Goal: Transaction & Acquisition: Download file/media

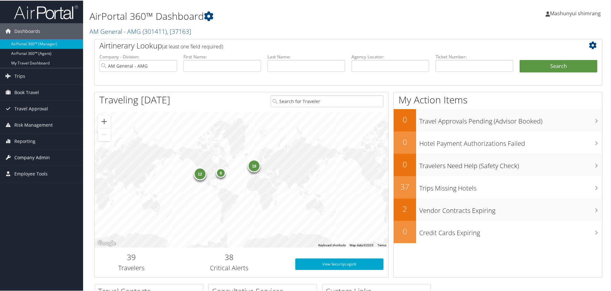
click at [36, 156] on span "Company Admin" at bounding box center [31, 157] width 35 height 16
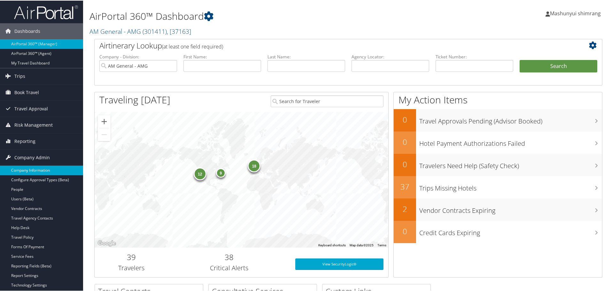
click at [36, 169] on link "Company Information" at bounding box center [41, 170] width 83 height 10
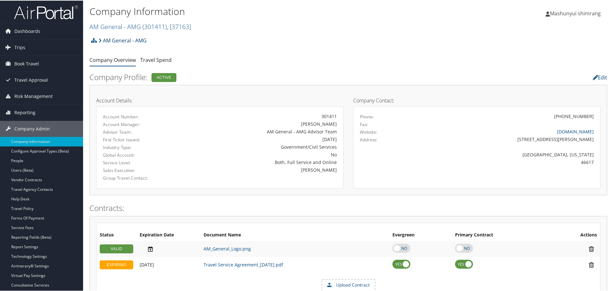
click at [126, 38] on link "AM General - AMG" at bounding box center [122, 40] width 48 height 13
click at [144, 27] on span "( 301411 )" at bounding box center [154, 26] width 24 height 9
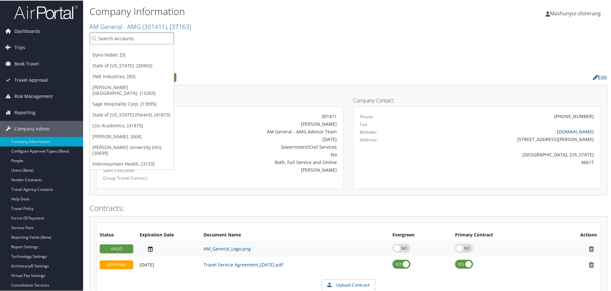
click at [131, 38] on input "search" at bounding box center [132, 38] width 84 height 12
paste input "Prologis"
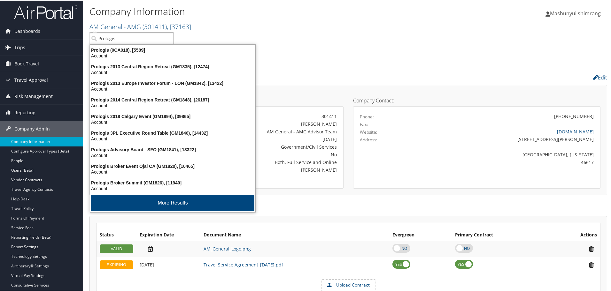
type input "Prologis"
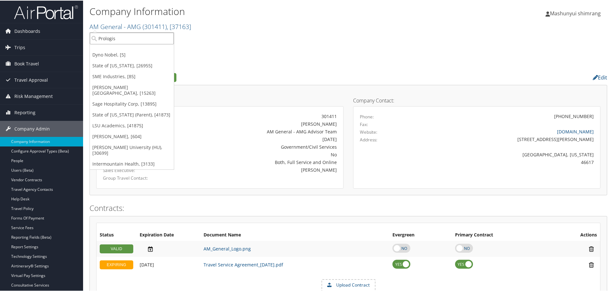
drag, startPoint x: 144, startPoint y: 37, endPoint x: 99, endPoint y: 36, distance: 45.4
click at [99, 36] on input "Prologis" at bounding box center [132, 38] width 84 height 12
paste input "Prologis"
type input "Prologis"
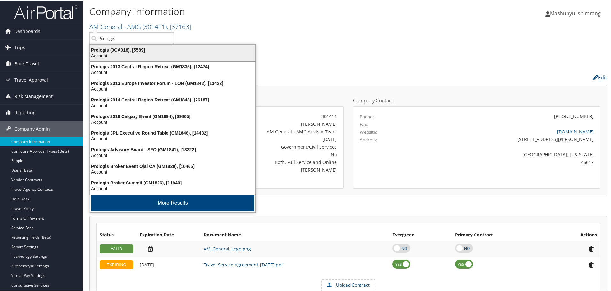
click at [150, 51] on div "Prologis (0CA018), [5589]" at bounding box center [172, 50] width 173 height 6
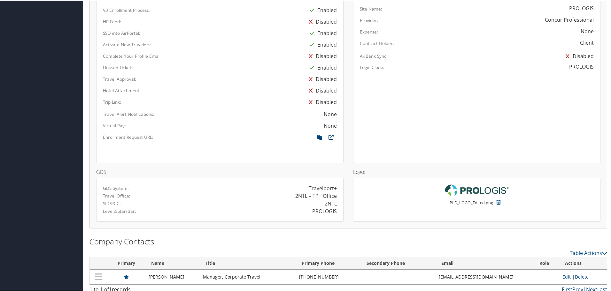
scroll to position [450, 0]
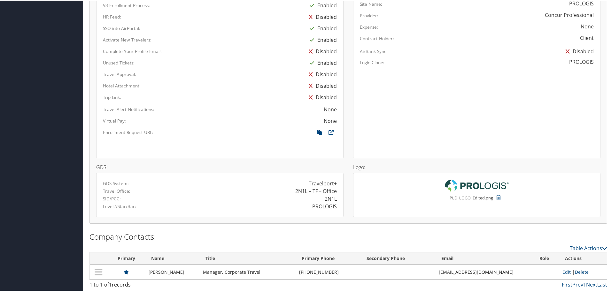
drag, startPoint x: 324, startPoint y: 199, endPoint x: 340, endPoint y: 199, distance: 16.0
click at [340, 199] on div "2N1L" at bounding box center [281, 199] width 122 height 8
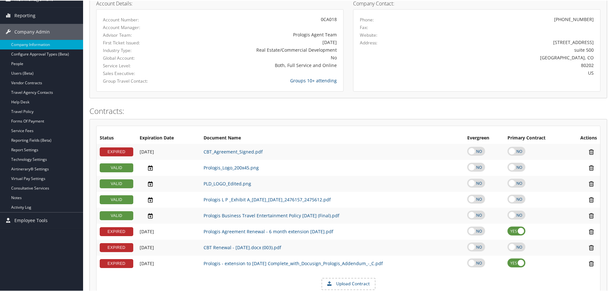
scroll to position [50, 0]
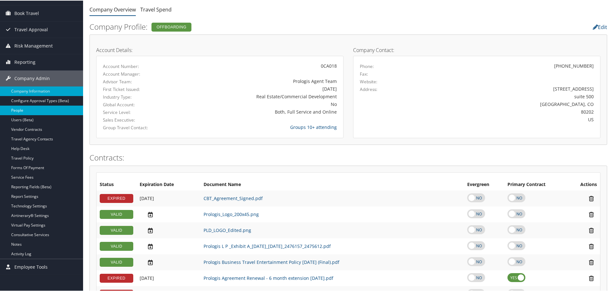
click at [18, 109] on link "People" at bounding box center [41, 110] width 83 height 10
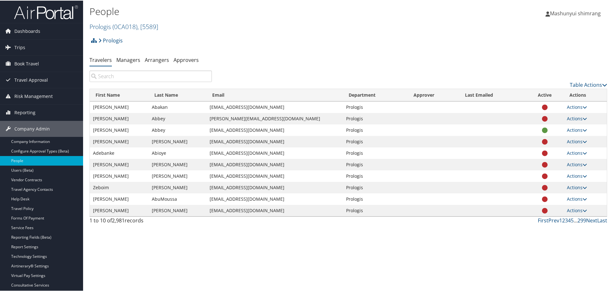
click at [143, 74] on input "search" at bounding box center [150, 76] width 122 height 12
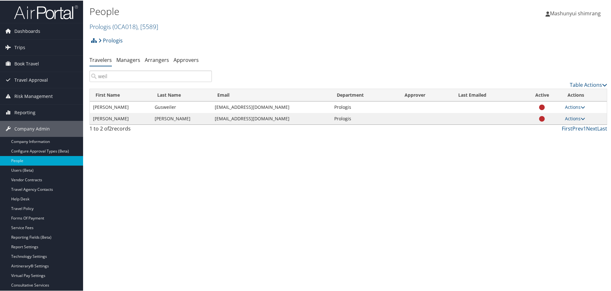
type input "weil"
click at [26, 114] on span "Reporting" at bounding box center [24, 112] width 21 height 16
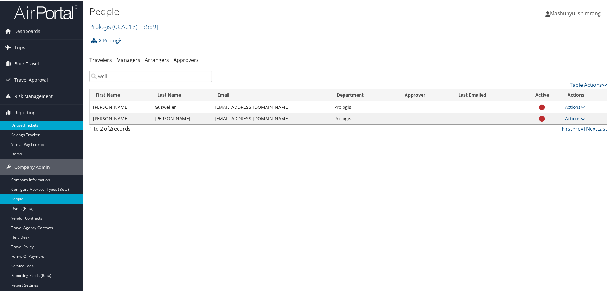
click at [29, 123] on link "Unused Tickets" at bounding box center [41, 125] width 83 height 10
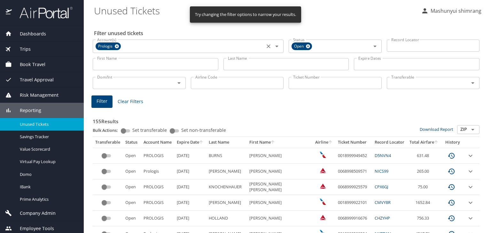
click at [114, 46] on icon at bounding box center [116, 46] width 5 height 7
click at [306, 46] on icon at bounding box center [308, 46] width 4 height 4
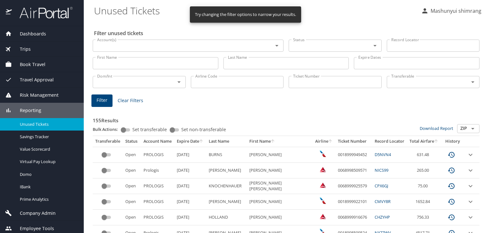
click at [247, 63] on input "Last Name" at bounding box center [286, 63] width 126 height 12
paste input "Pierre"
type input "Pierre"
click at [99, 104] on button "Filter" at bounding box center [101, 101] width 21 height 12
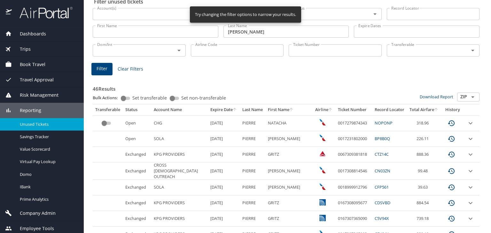
scroll to position [32, 0]
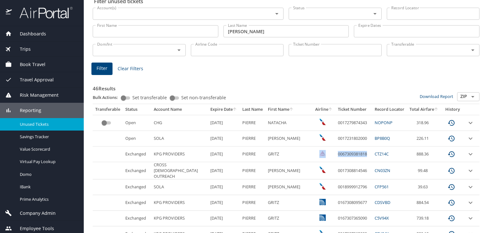
drag, startPoint x: 360, startPoint y: 155, endPoint x: 327, endPoint y: 154, distance: 33.2
click at [327, 154] on tr "Exchanged KPG PROVIDERS 7/15/2026 PIERRE GRITZ 0067309381818 CTZ14C 888.36" at bounding box center [286, 155] width 387 height 16
copy tr "0067309381818"
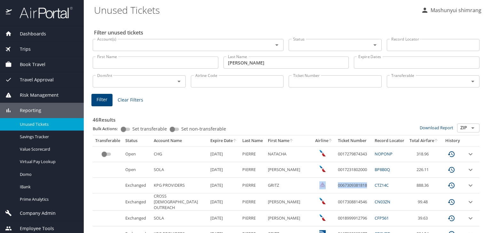
scroll to position [0, 0]
click at [30, 13] on img at bounding box center [42, 12] width 60 height 12
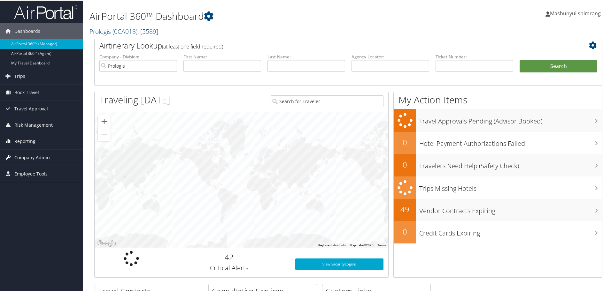
click at [26, 154] on span "Company Admin" at bounding box center [31, 157] width 35 height 16
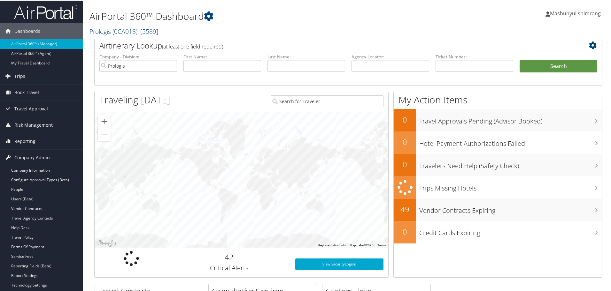
click at [118, 32] on span "( 0CA018 )" at bounding box center [124, 31] width 25 height 9
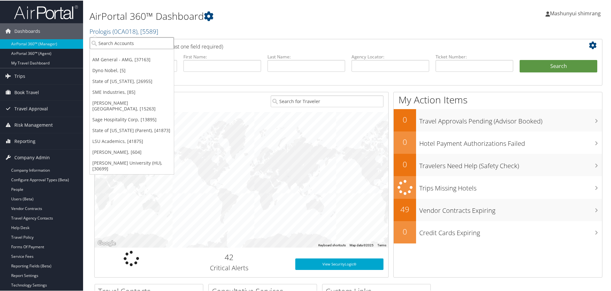
click at [115, 43] on input "search" at bounding box center [132, 43] width 84 height 12
paste input "KPG PROVIDER SERVICES"
type input "KPG PROVIDER SERVICES"
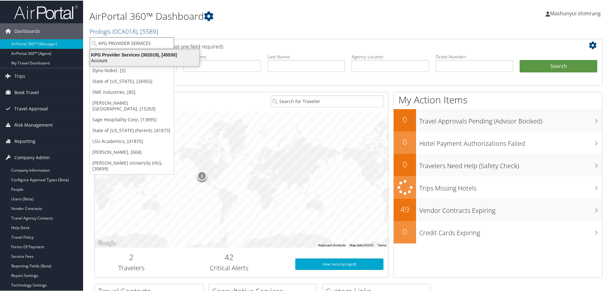
click at [122, 51] on div "KPG Provider Services (302019), [45530]" at bounding box center [144, 54] width 117 height 6
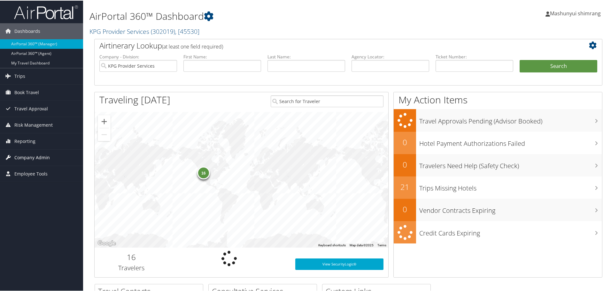
click at [29, 157] on span "Company Admin" at bounding box center [31, 157] width 35 height 16
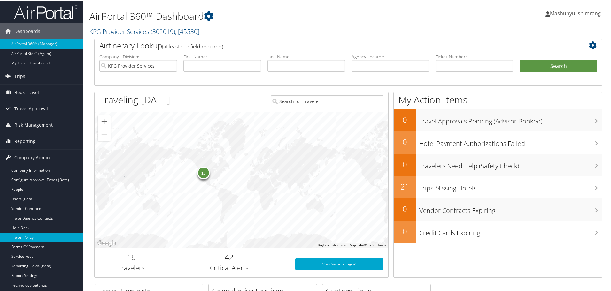
click at [34, 234] on link "Travel Policy" at bounding box center [41, 237] width 83 height 10
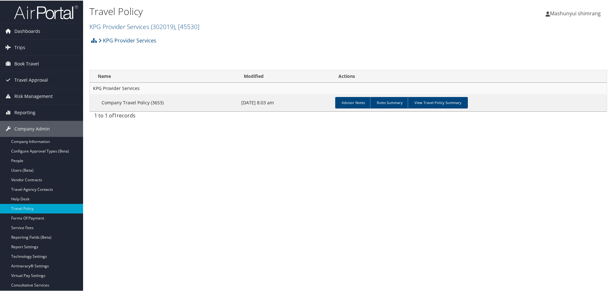
click at [436, 104] on link "View Travel Policy Summary" at bounding box center [438, 102] width 60 height 12
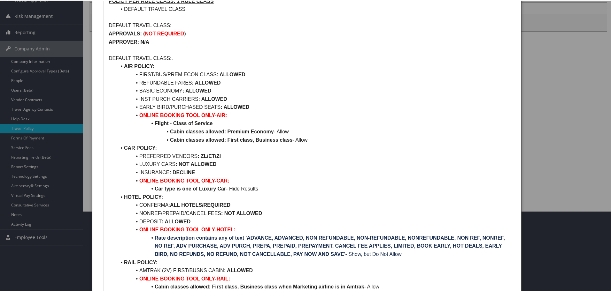
scroll to position [120, 0]
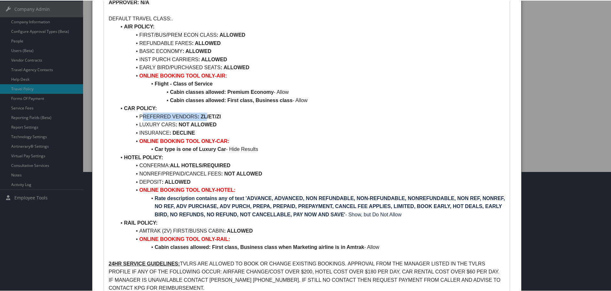
drag, startPoint x: 142, startPoint y: 117, endPoint x: 206, endPoint y: 118, distance: 64.2
click at [206, 118] on li "PREFERRED VENDORS : ZL/ET/ZI" at bounding box center [310, 116] width 388 height 8
click at [264, 115] on li "PREFERRED VENDORS : ZL/ET/ZI" at bounding box center [310, 116] width 388 height 8
drag, startPoint x: 211, startPoint y: 115, endPoint x: 216, endPoint y: 115, distance: 5.4
click at [216, 115] on strong ": ZL/ET/ZI" at bounding box center [208, 115] width 23 height 5
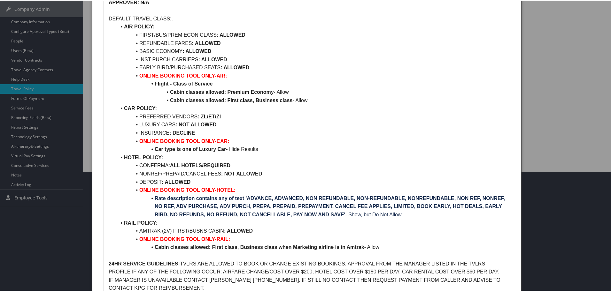
click at [219, 115] on strong ": ZL/ET/ZI" at bounding box center [208, 115] width 23 height 5
drag, startPoint x: 139, startPoint y: 123, endPoint x: 187, endPoint y: 123, distance: 47.9
click at [187, 123] on li "LUXURY CARS : NOT ALLOWED" at bounding box center [310, 124] width 388 height 8
click at [220, 123] on li "LUXURY CARS : NOT ALLOWED" at bounding box center [310, 124] width 388 height 8
drag, startPoint x: 142, startPoint y: 132, endPoint x: 177, endPoint y: 130, distance: 35.6
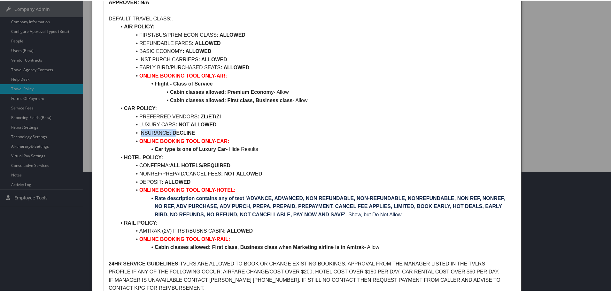
click at [177, 130] on li "INSURANCE : DECLINE" at bounding box center [310, 132] width 388 height 8
click at [223, 127] on li "LUXURY CARS : NOT ALLOWED" at bounding box center [310, 124] width 388 height 8
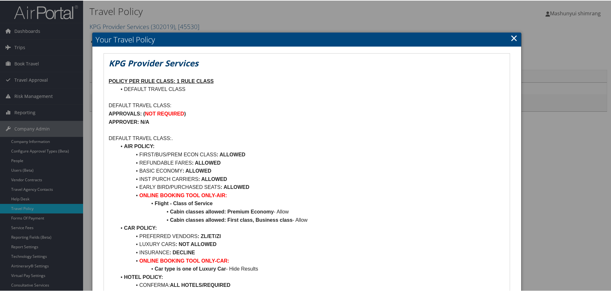
click at [512, 37] on link "×" at bounding box center [513, 37] width 7 height 13
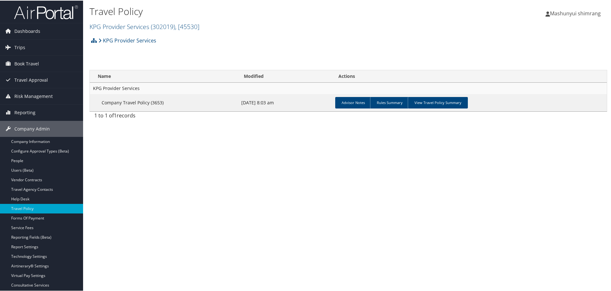
click at [40, 16] on img at bounding box center [46, 11] width 64 height 15
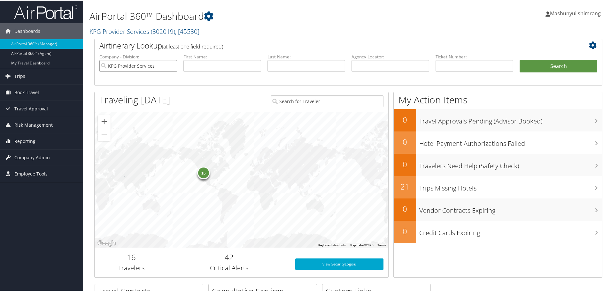
drag, startPoint x: 172, startPoint y: 66, endPoint x: 255, endPoint y: 69, distance: 82.8
click at [172, 66] on input "KPG Provider Services" at bounding box center [138, 65] width 78 height 12
click at [370, 58] on label "Agency Locator:" at bounding box center [390, 56] width 78 height 6
click at [370, 64] on input "text" at bounding box center [390, 65] width 78 height 12
paste input "DC7T2T"
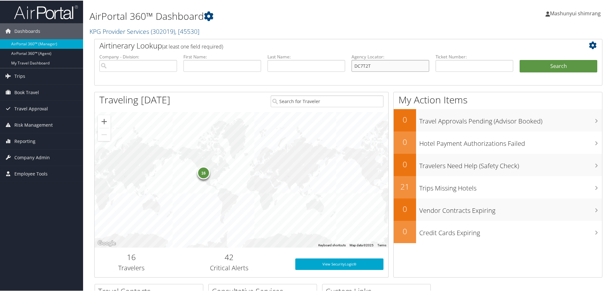
type input "DC7T2T"
click at [549, 65] on button "Search" at bounding box center [558, 65] width 78 height 13
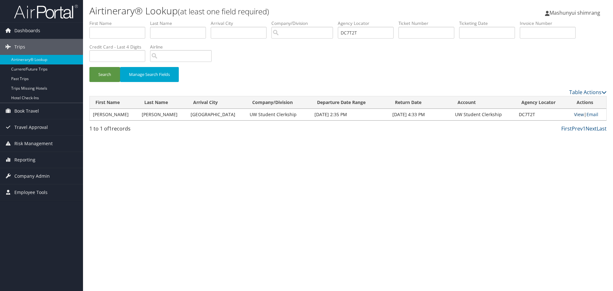
click at [579, 115] on link "View" at bounding box center [579, 114] width 10 height 6
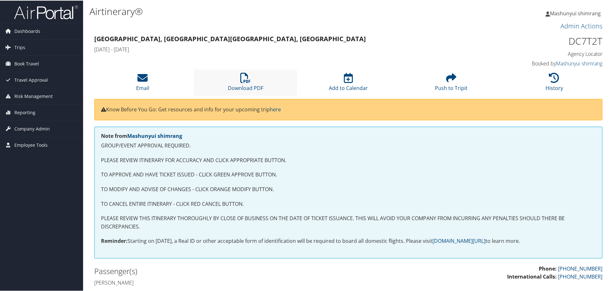
click at [252, 78] on li "Download PDF" at bounding box center [245, 82] width 103 height 26
